Goal: Transaction & Acquisition: Purchase product/service

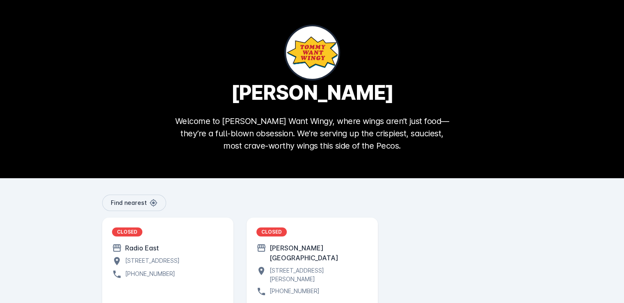
scroll to position [39, 0]
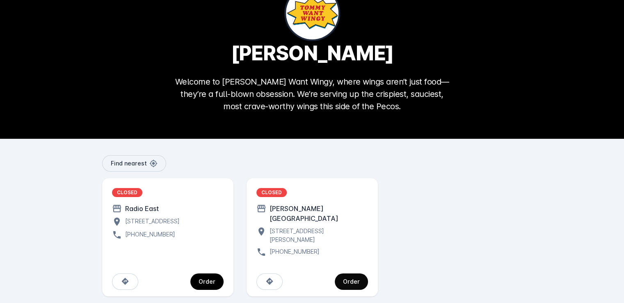
click at [351, 279] on div "Order" at bounding box center [351, 282] width 17 height 6
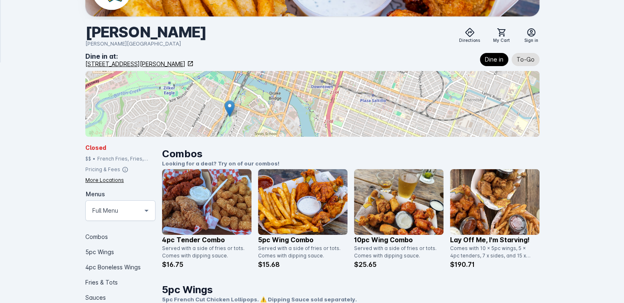
scroll to position [164, 0]
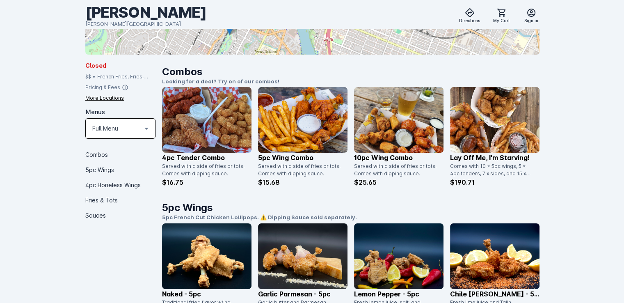
click at [142, 131] on icon at bounding box center [147, 129] width 10 height 10
click at [142, 131] on div at bounding box center [312, 151] width 624 height 303
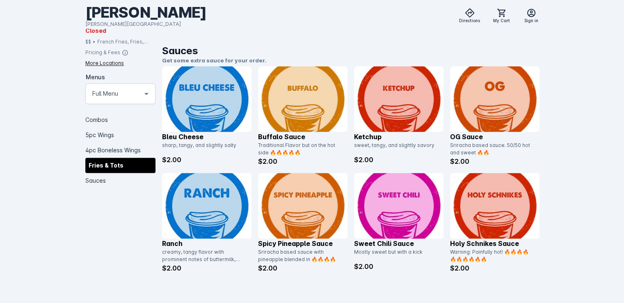
scroll to position [1273, 0]
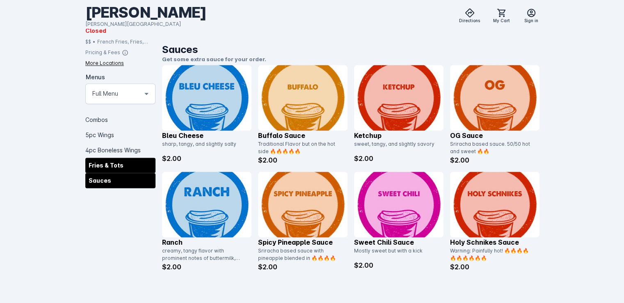
click at [92, 179] on div "Sauces" at bounding box center [120, 180] width 70 height 15
click at [476, 199] on img at bounding box center [494, 205] width 89 height 66
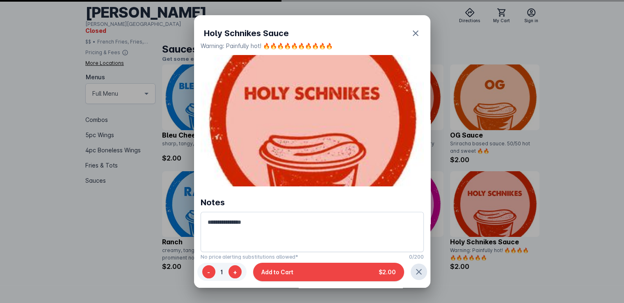
scroll to position [0, 0]
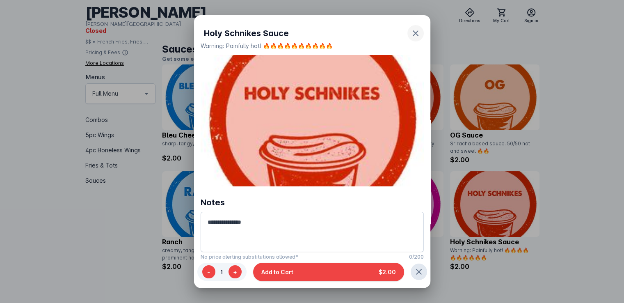
click at [413, 31] on icon "button" at bounding box center [416, 33] width 6 height 6
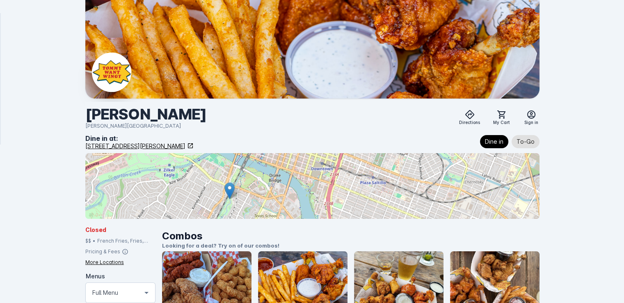
scroll to position [1273, 0]
